Goal: Consume media (video, audio): Consume media (video, audio)

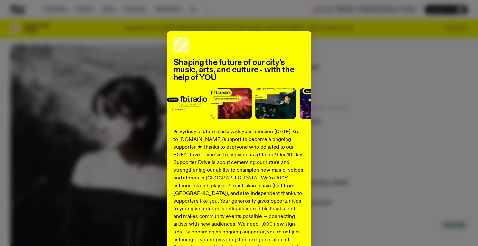
scroll to position [72, 0]
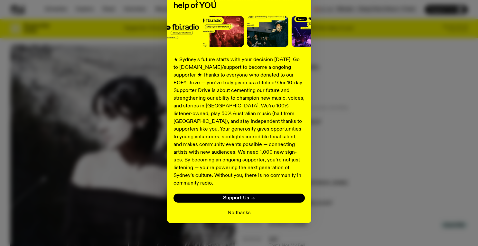
click at [250, 209] on div "No thanks" at bounding box center [239, 213] width 131 height 8
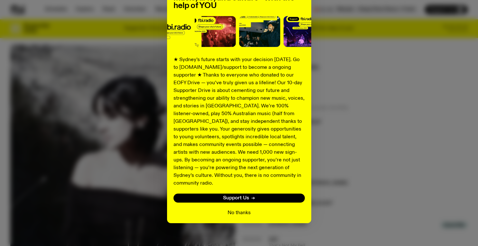
click at [232, 209] on button "No thanks" at bounding box center [239, 213] width 23 height 8
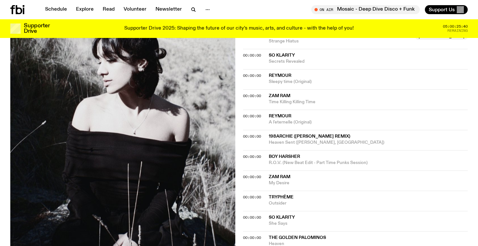
scroll to position [503, 0]
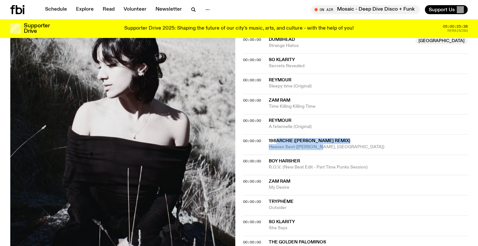
drag, startPoint x: 320, startPoint y: 150, endPoint x: 272, endPoint y: 144, distance: 47.7
click at [276, 141] on div "00:00:00 198Archie ([PERSON_NAME] Remix) Heaven Sent ([PERSON_NAME], Aus)" at bounding box center [355, 145] width 225 height 20
click at [270, 142] on span "198Archie ([PERSON_NAME] Remix)" at bounding box center [309, 141] width 81 height 5
click at [337, 141] on div "Copied" at bounding box center [368, 144] width 199 height 12
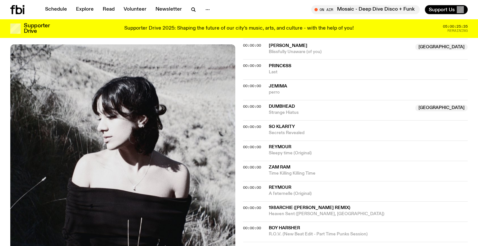
scroll to position [433, 0]
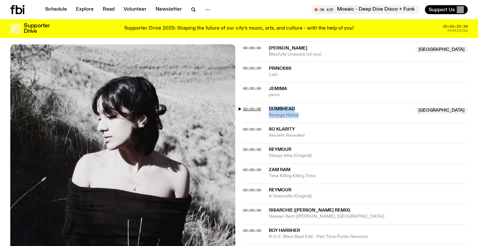
drag, startPoint x: 302, startPoint y: 116, endPoint x: 260, endPoint y: 111, distance: 42.1
click at [260, 111] on div "00:00:00 Dumbhead [GEOGRAPHIC_DATA] Strange Hiatus [GEOGRAPHIC_DATA]" at bounding box center [355, 113] width 225 height 20
copy div "Dumbhead Australia Strange Hiatus"
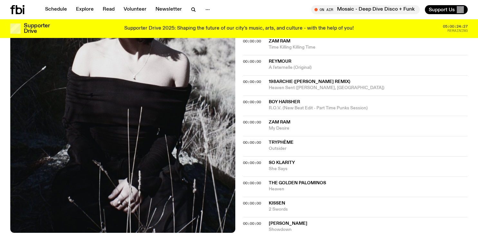
scroll to position [574, 0]
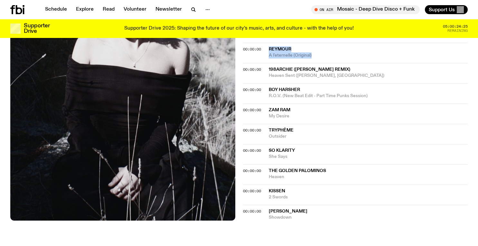
drag, startPoint x: 312, startPoint y: 53, endPoint x: 267, endPoint y: 47, distance: 46.1
click at [267, 47] on div "00:00:00 [PERSON_NAME] A l'eternelle (Original)" at bounding box center [355, 53] width 225 height 20
click at [364, 170] on span "The Golden Palominos" at bounding box center [368, 171] width 199 height 6
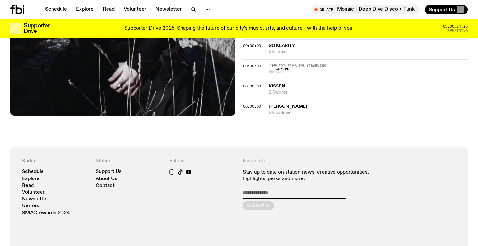
scroll to position [682, 0]
